Goal: Find specific page/section: Find specific page/section

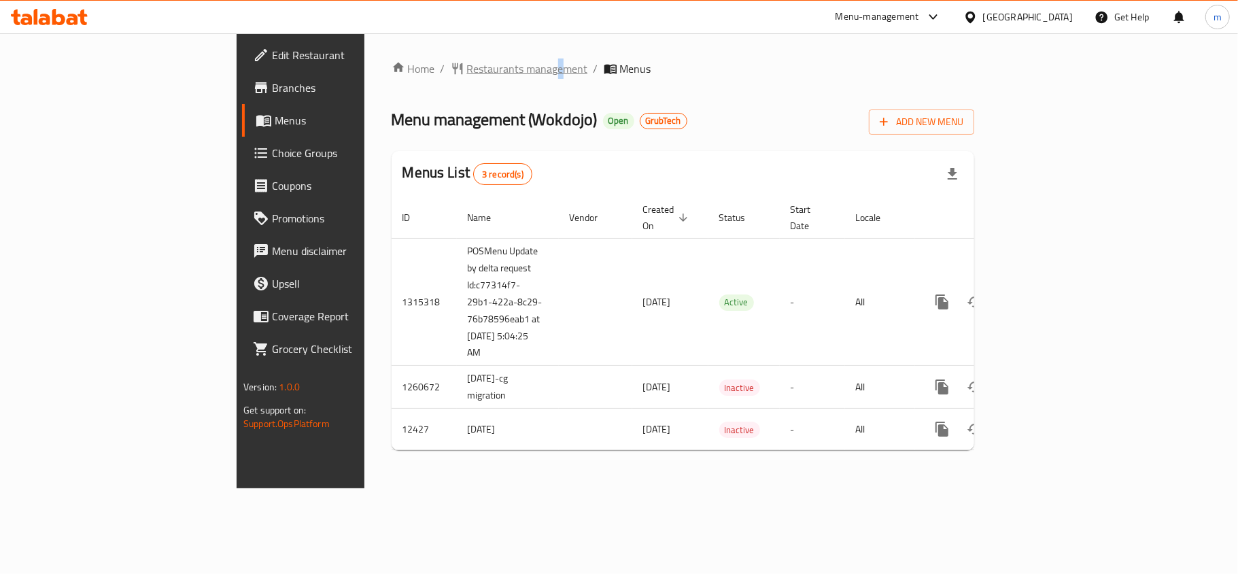
click at [401, 68] on div "Home / Restaurants management / Menus Menu management ( Wokdojo ) Open GrubTech…" at bounding box center [682, 260] width 637 height 455
click at [467, 68] on span "Restaurants management" at bounding box center [527, 69] width 121 height 16
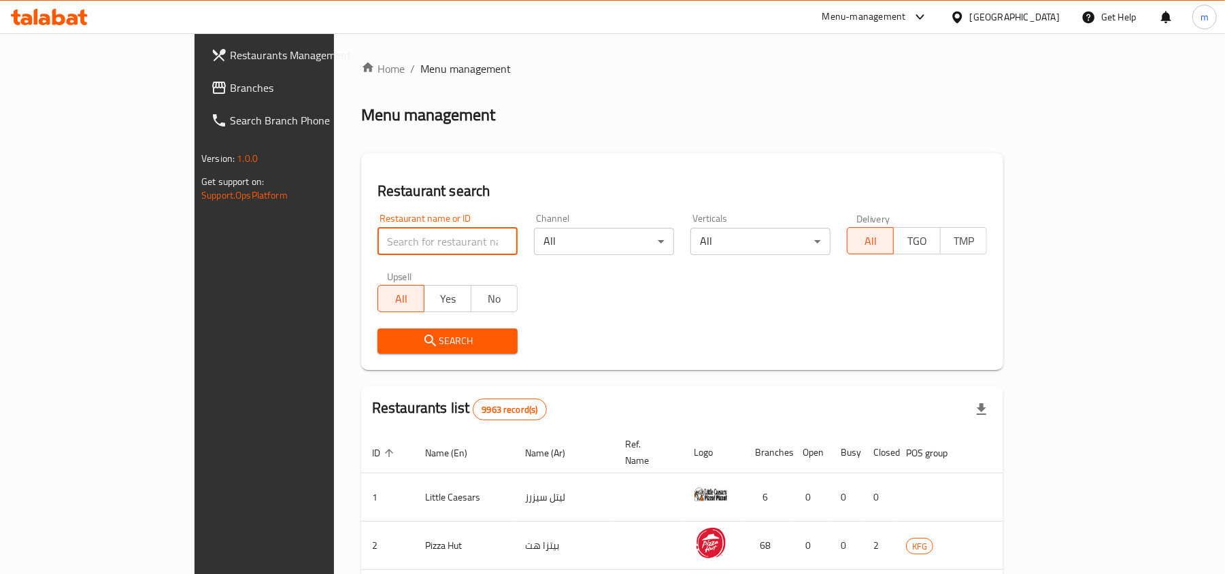
click at [377, 242] on input "search" at bounding box center [447, 241] width 140 height 27
paste input "7669"
type input "7669"
click button "Search" at bounding box center [447, 340] width 140 height 25
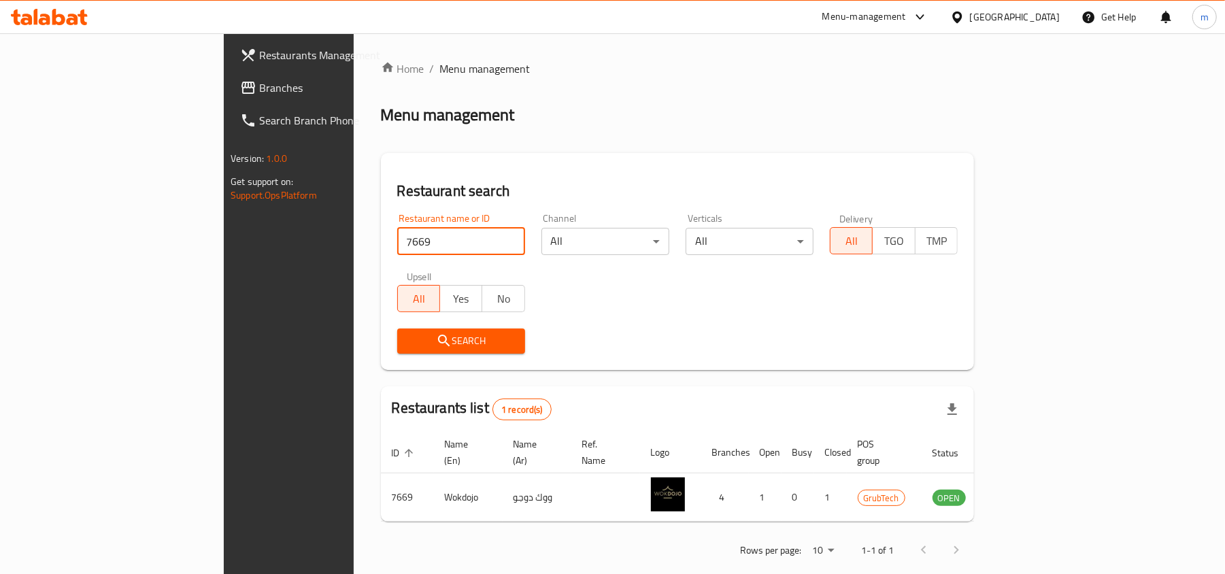
click at [1057, 8] on div "[GEOGRAPHIC_DATA]" at bounding box center [1004, 17] width 131 height 33
click at [1048, 5] on div "[GEOGRAPHIC_DATA]" at bounding box center [1004, 17] width 131 height 33
click at [1048, 15] on div "[GEOGRAPHIC_DATA]" at bounding box center [1015, 17] width 90 height 15
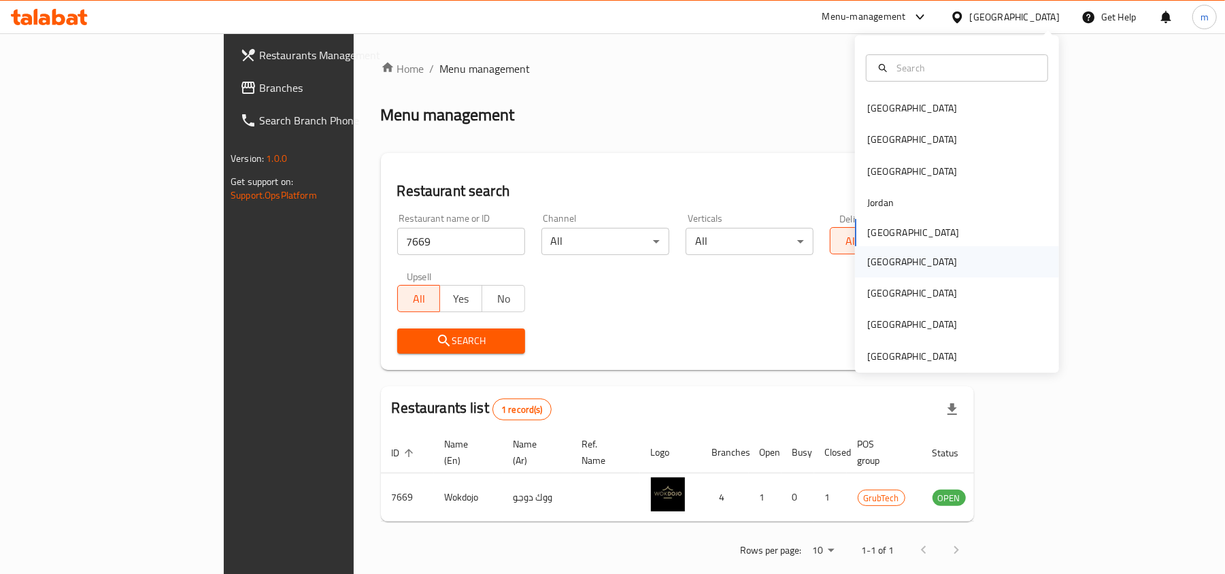
click at [868, 265] on div "[GEOGRAPHIC_DATA]" at bounding box center [912, 261] width 90 height 15
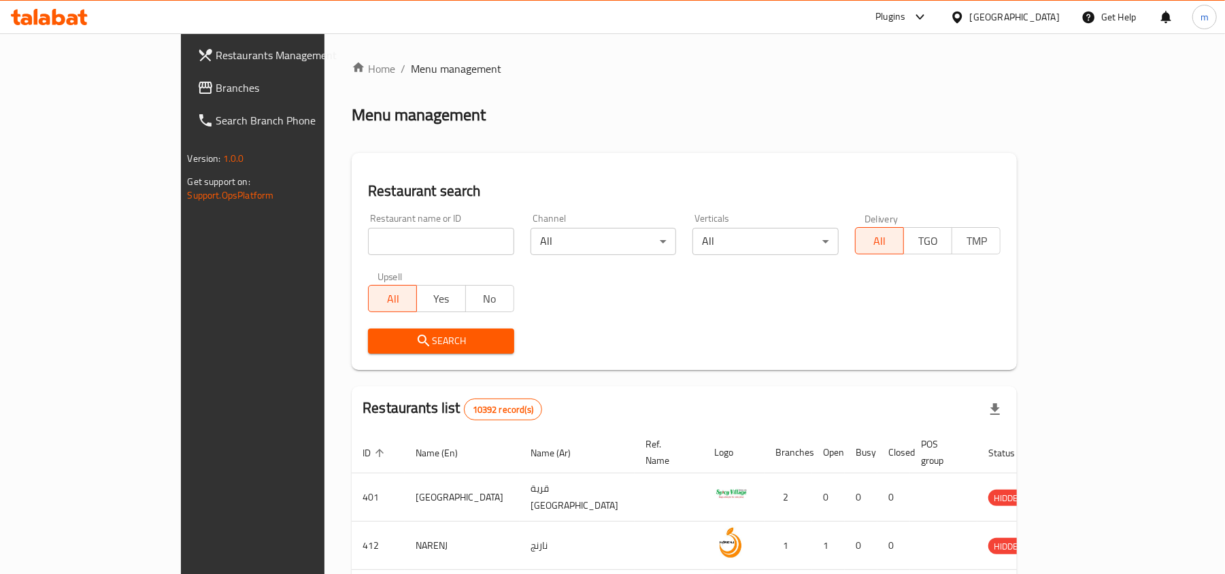
click at [216, 90] on span "Branches" at bounding box center [295, 88] width 158 height 16
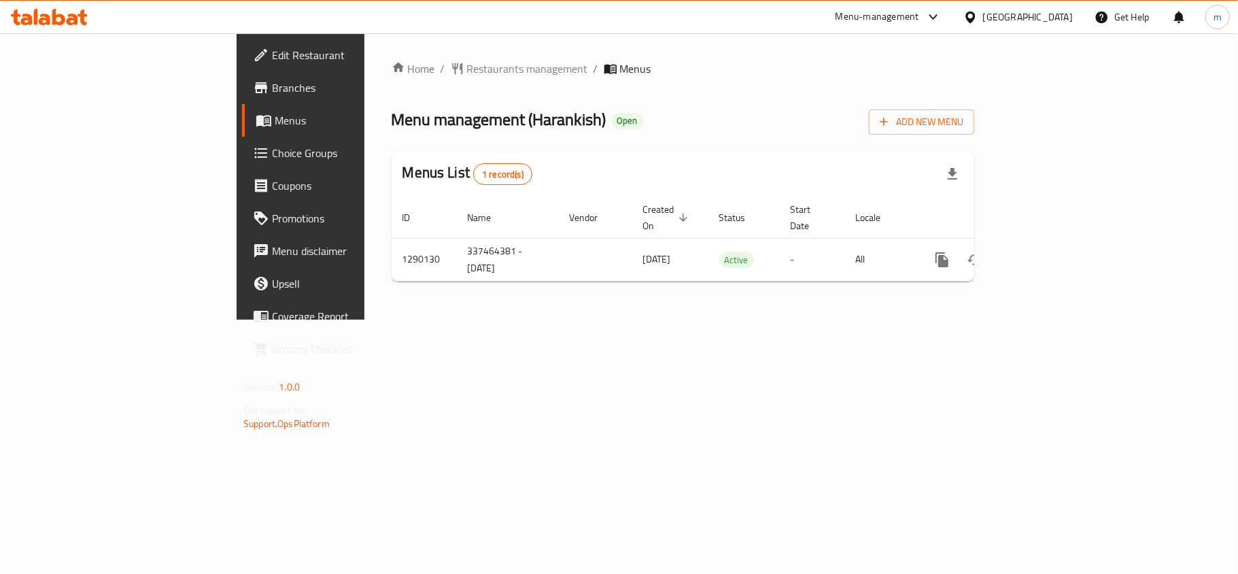
click at [1056, 15] on div "[GEOGRAPHIC_DATA]" at bounding box center [1028, 17] width 90 height 15
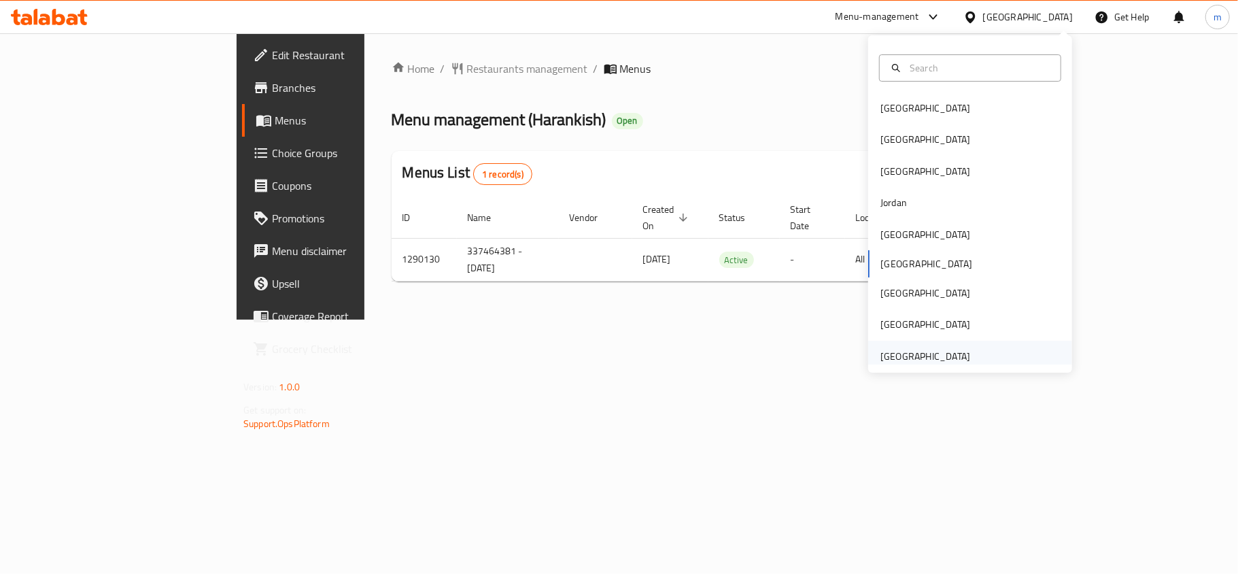
click at [895, 362] on div "[GEOGRAPHIC_DATA]" at bounding box center [925, 356] width 90 height 15
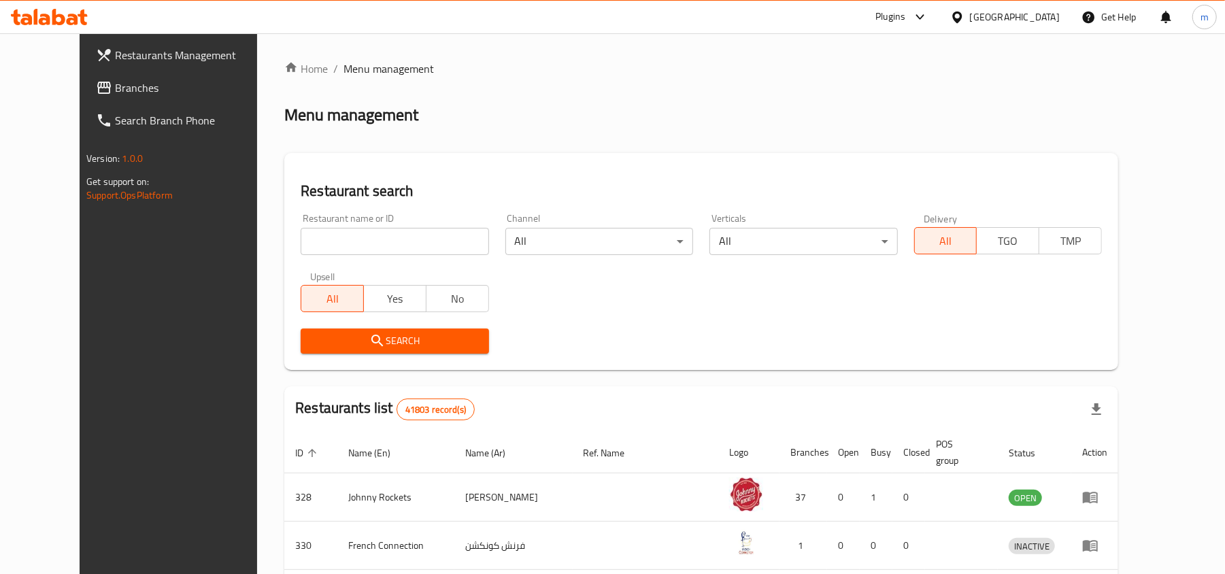
drag, startPoint x: 60, startPoint y: 84, endPoint x: 240, endPoint y: 99, distance: 180.7
click at [115, 84] on span "Branches" at bounding box center [194, 88] width 158 height 16
